Goal: Task Accomplishment & Management: Use online tool/utility

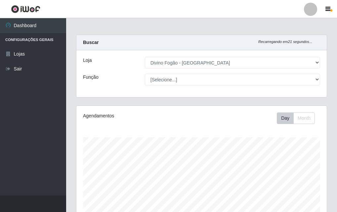
select select "499"
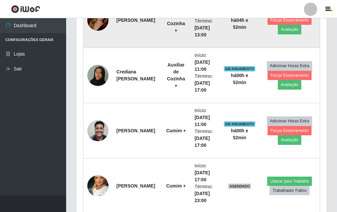
scroll to position [331, 0]
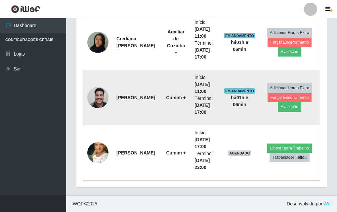
click at [102, 98] on img at bounding box center [97, 97] width 21 height 28
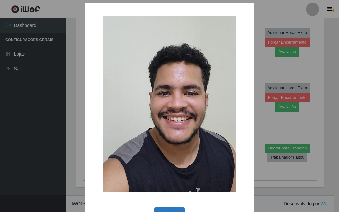
click at [164, 209] on button "OK" at bounding box center [169, 216] width 31 height 16
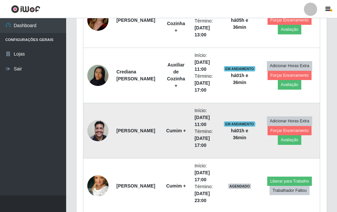
scroll to position [331, 0]
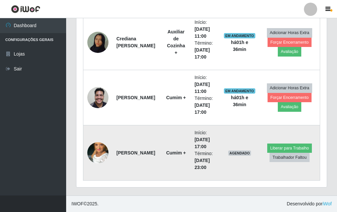
click at [105, 155] on img at bounding box center [97, 153] width 21 height 38
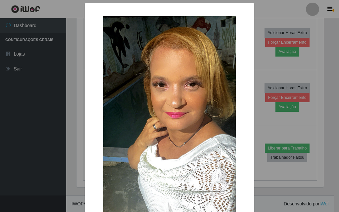
click at [268, 32] on div "× OK Cancel" at bounding box center [169, 106] width 339 height 212
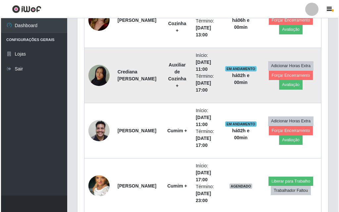
scroll to position [265, 0]
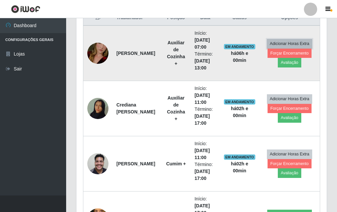
click at [291, 48] on button "Adicionar Horas Extra" at bounding box center [289, 43] width 45 height 9
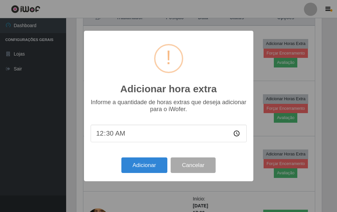
scroll to position [137, 247]
click at [290, 52] on div "Adicionar hora extra × Informe a quantidade de horas extras que deseja adiciona…" at bounding box center [169, 106] width 339 height 212
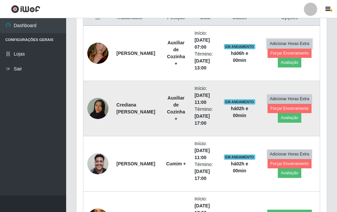
scroll to position [137, 251]
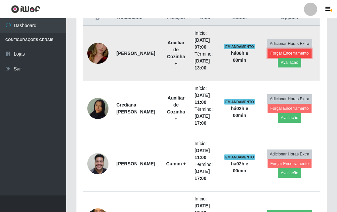
click at [289, 54] on button "Forçar Encerramento" at bounding box center [290, 53] width 44 height 9
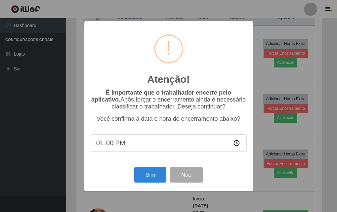
scroll to position [137, 247]
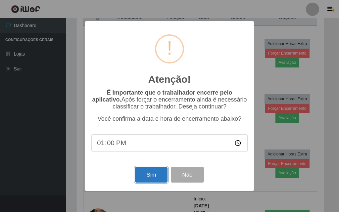
click at [148, 178] on button "Sim" at bounding box center [151, 175] width 32 height 16
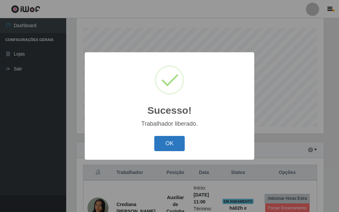
click at [176, 143] on button "OK" at bounding box center [169, 144] width 31 height 16
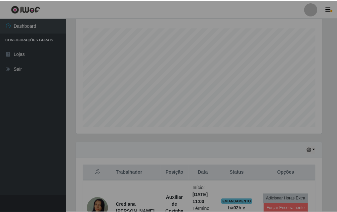
scroll to position [137, 251]
